Goal: Task Accomplishment & Management: Use online tool/utility

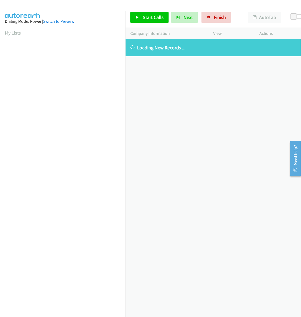
scroll to position [0, 1]
click at [8, 35] on link "My Lists" at bounding box center [13, 33] width 16 height 6
